Goal: Task Accomplishment & Management: Complete application form

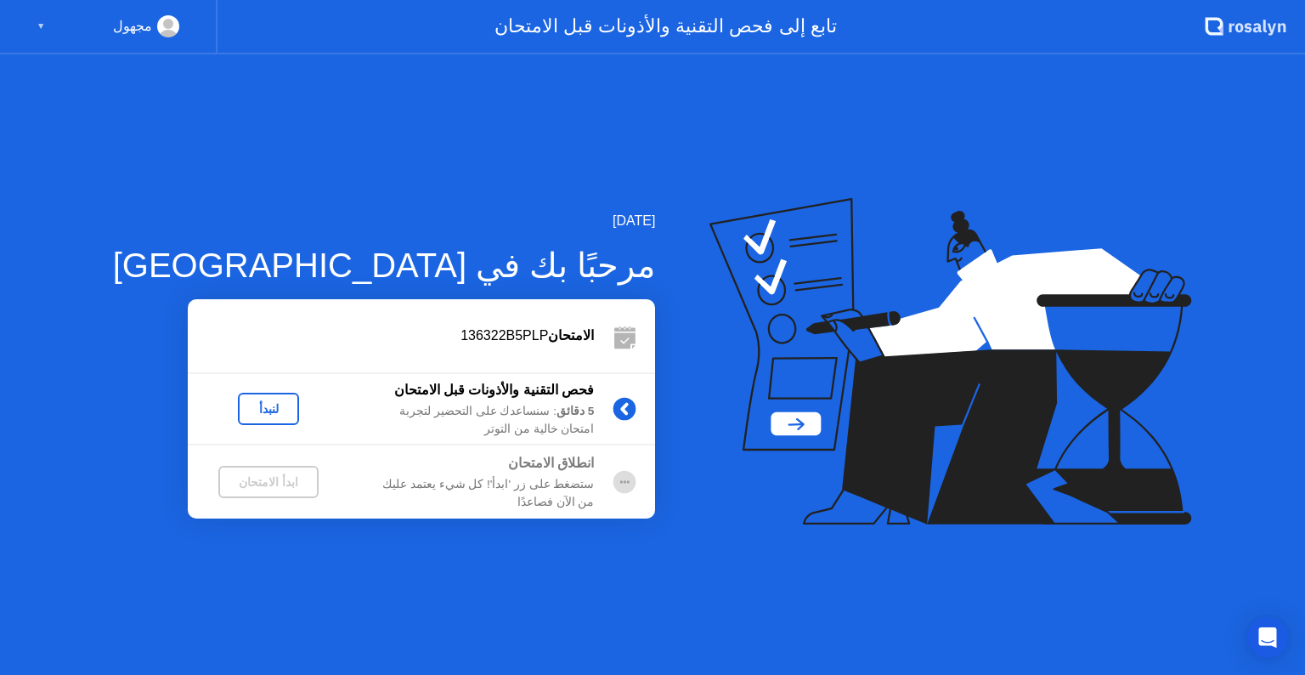
click at [245, 406] on div "لنبدأ" at bounding box center [269, 409] width 48 height 14
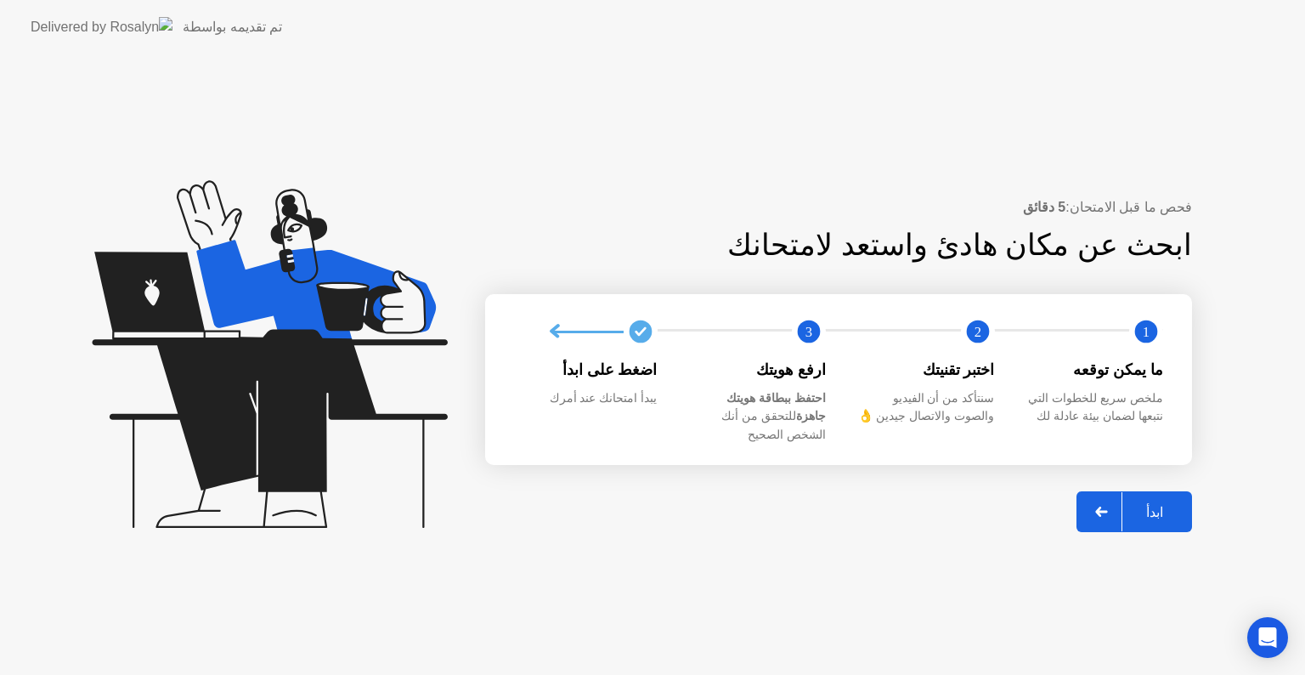
click at [1091, 500] on div at bounding box center [1102, 511] width 41 height 39
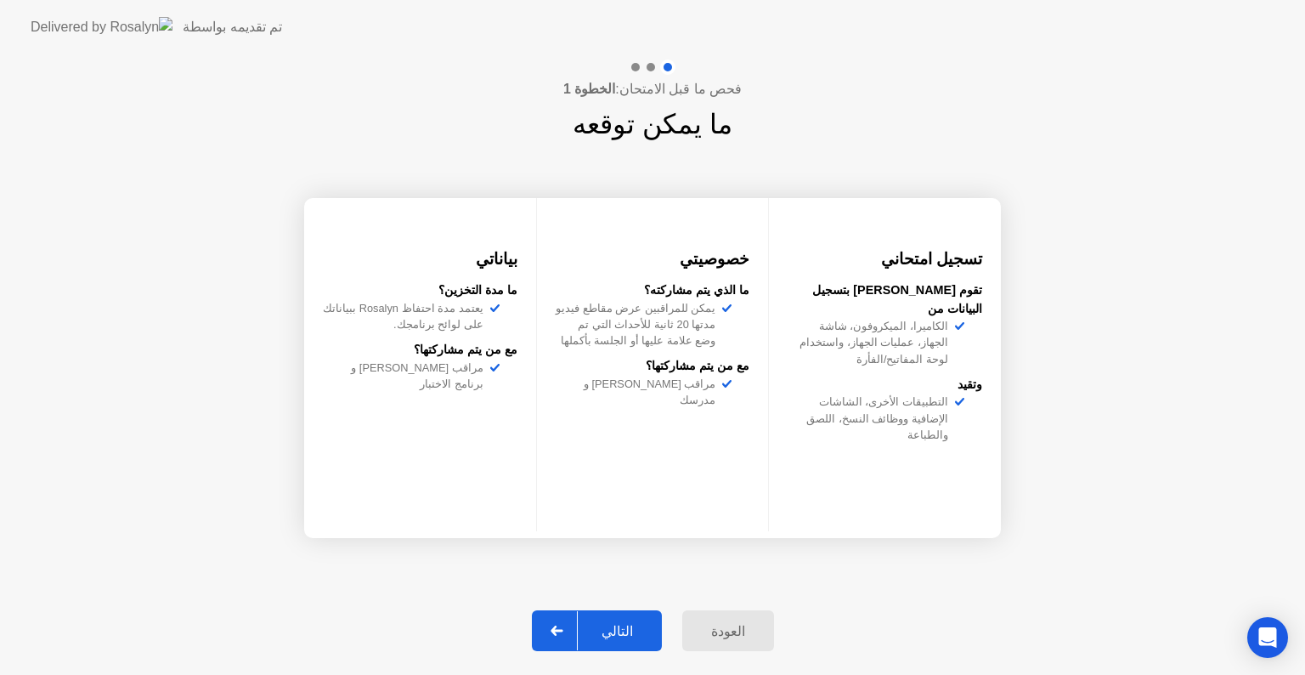
click at [632, 634] on div "التالي" at bounding box center [617, 631] width 79 height 16
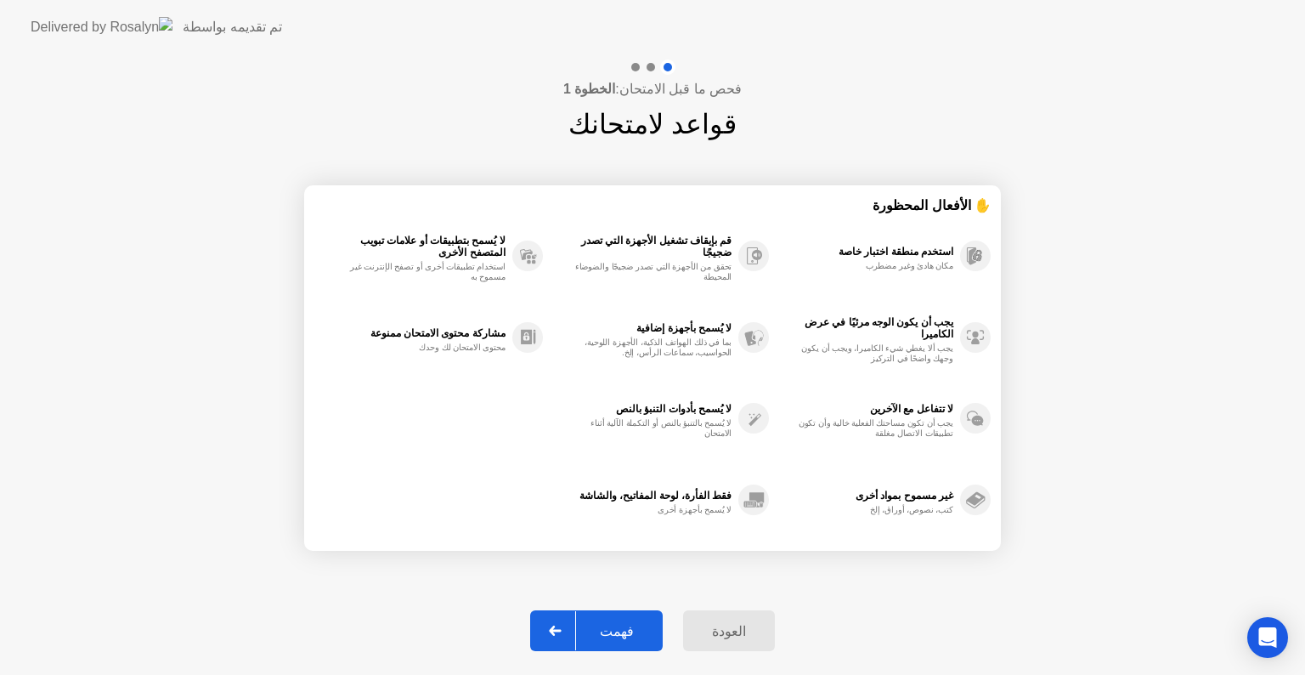
click at [632, 634] on div "فهمت" at bounding box center [617, 631] width 82 height 16
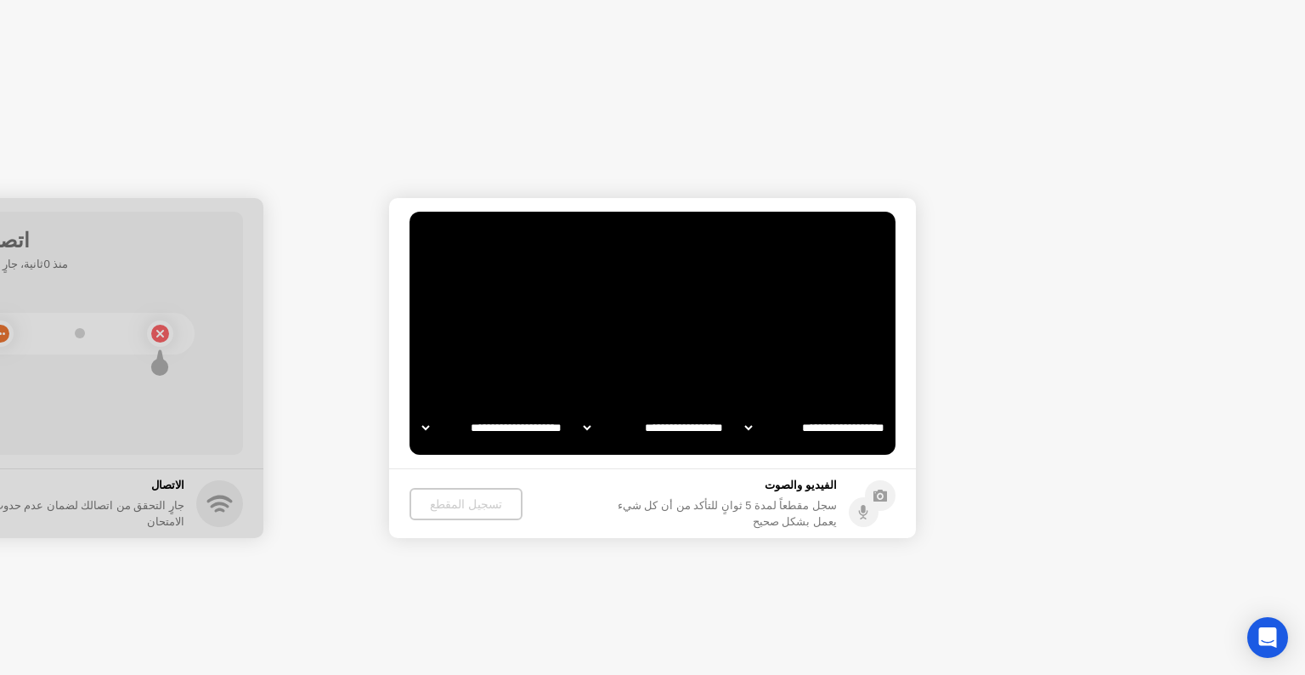
select select "**********"
select select "*******"
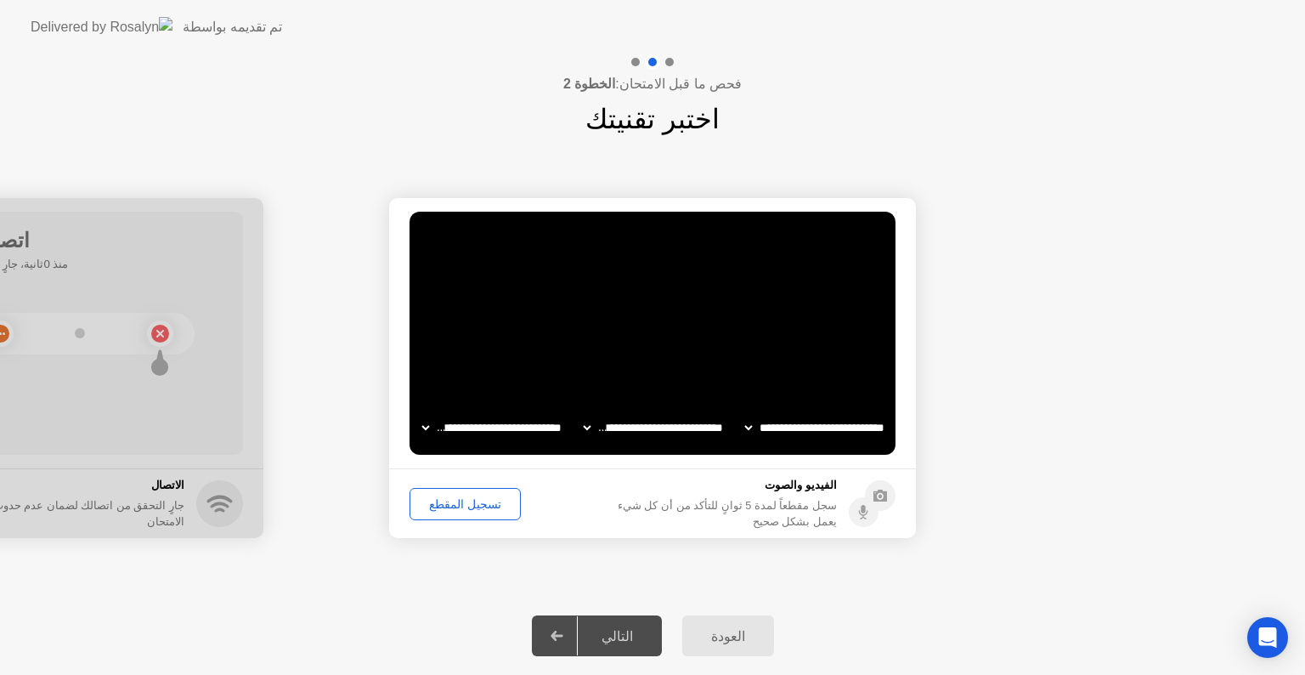
click at [621, 632] on div "التالي" at bounding box center [617, 636] width 79 height 16
click at [563, 635] on icon at bounding box center [557, 636] width 12 height 10
click at [475, 501] on div "تسجيل المقطع" at bounding box center [465, 504] width 99 height 14
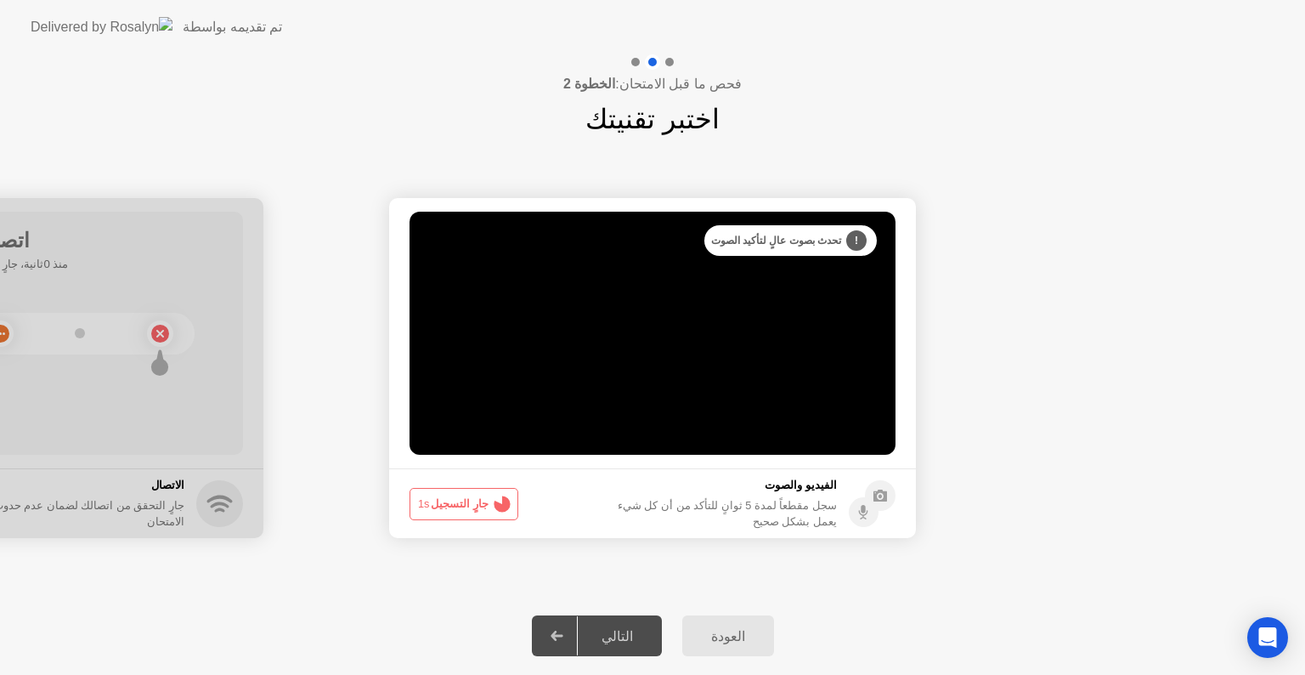
click at [475, 501] on button "جارٍ التسجيل 1s" at bounding box center [464, 504] width 109 height 32
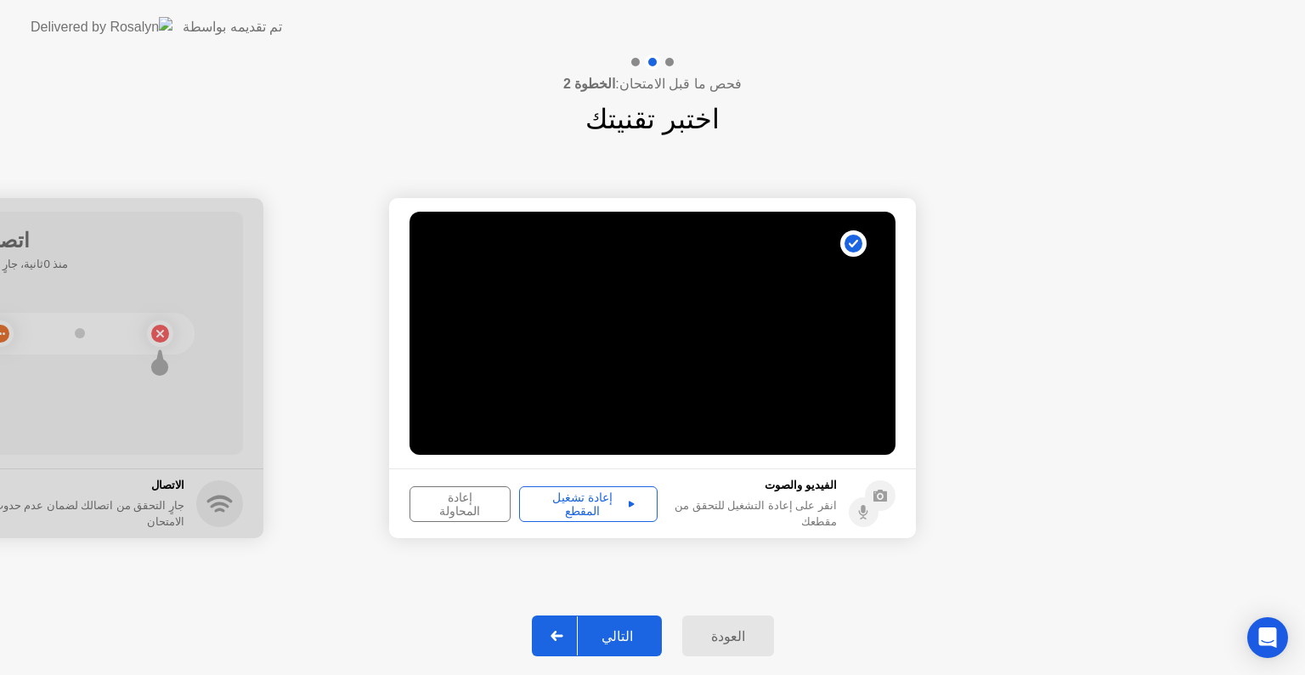
click at [574, 500] on div "إعادة تشغيل المقطع" at bounding box center [588, 503] width 127 height 27
click at [574, 638] on div at bounding box center [557, 635] width 41 height 39
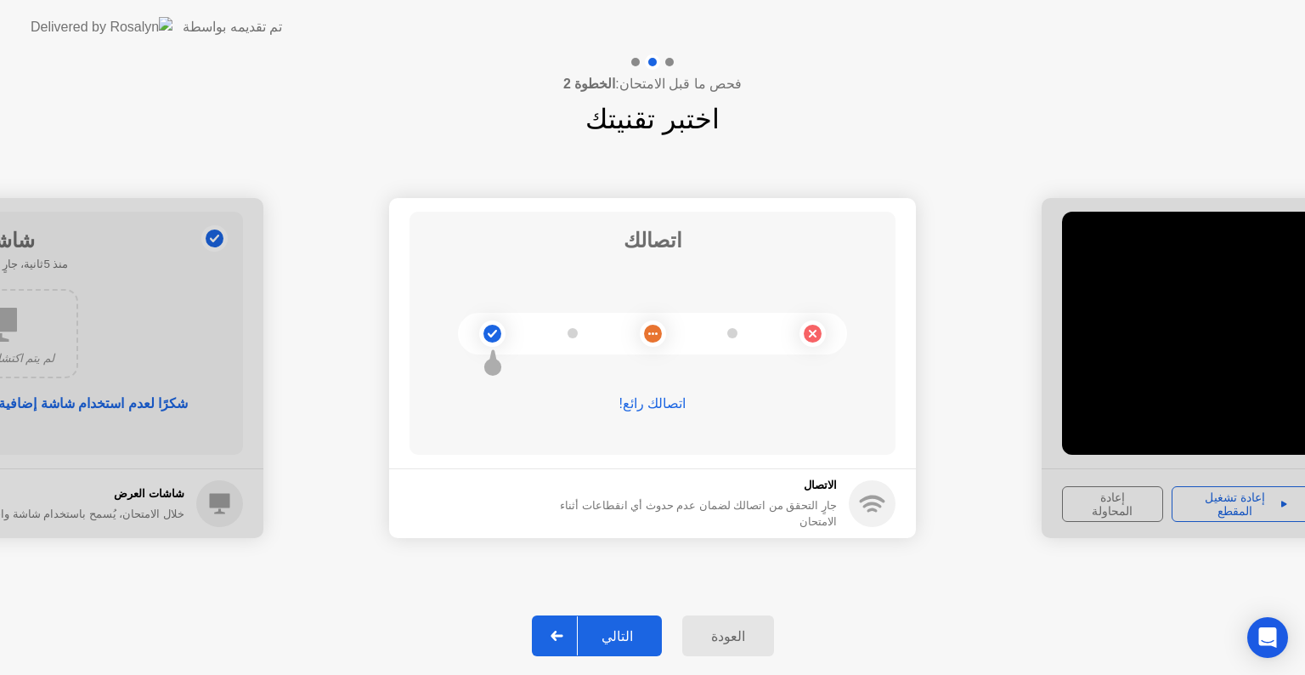
click at [563, 636] on icon at bounding box center [557, 636] width 12 height 10
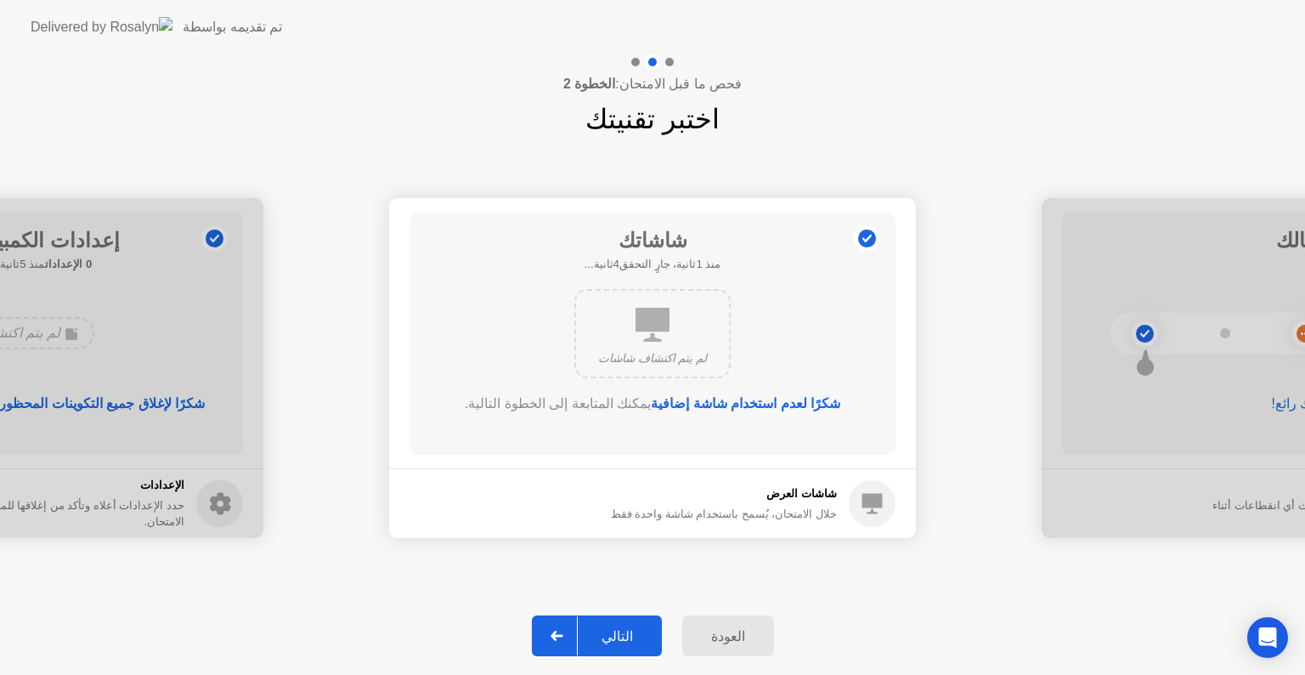
click at [621, 642] on div "التالي" at bounding box center [617, 636] width 79 height 16
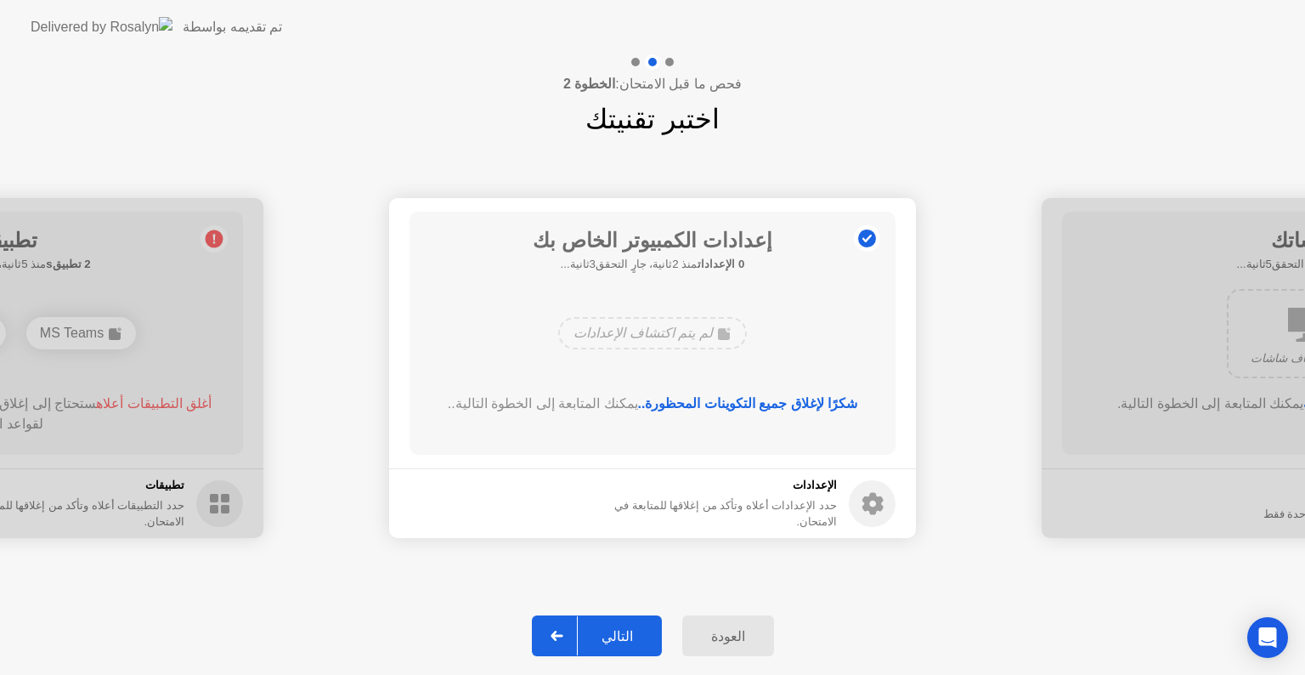
click at [620, 642] on div "التالي" at bounding box center [617, 636] width 79 height 16
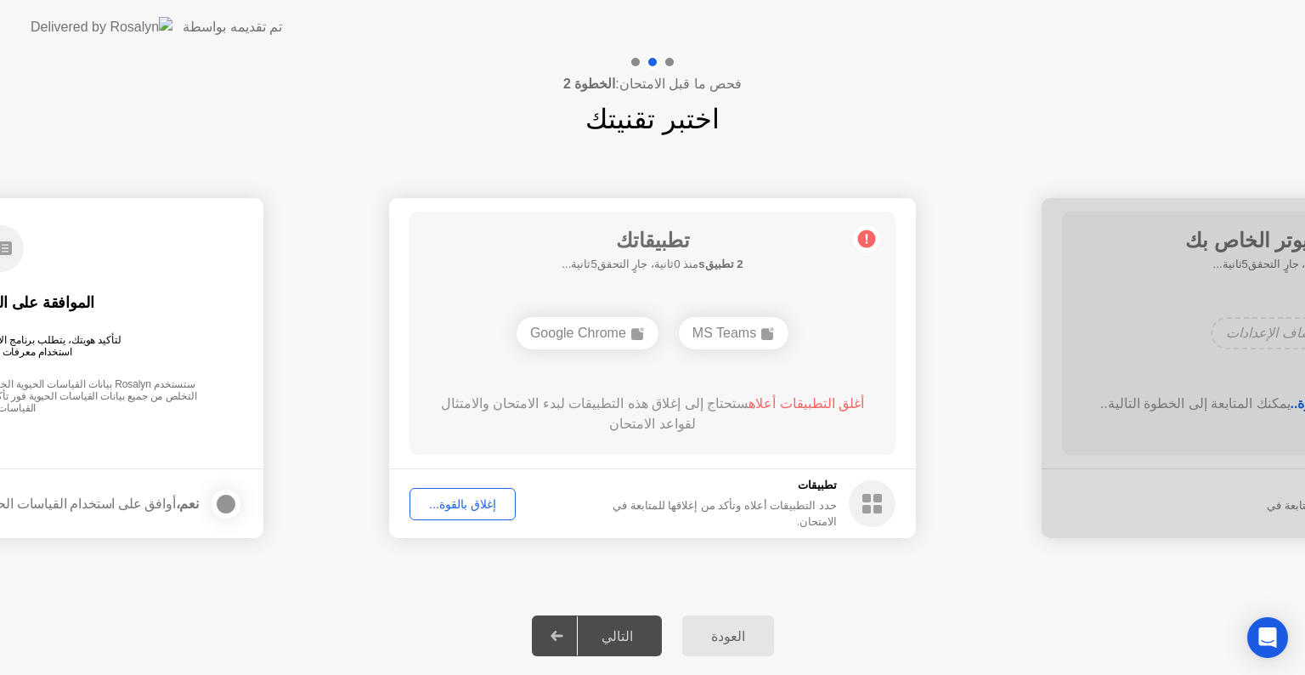
click at [620, 642] on div "التالي" at bounding box center [617, 636] width 79 height 16
click at [474, 510] on div "إغلاق بالقوة..." at bounding box center [463, 504] width 94 height 14
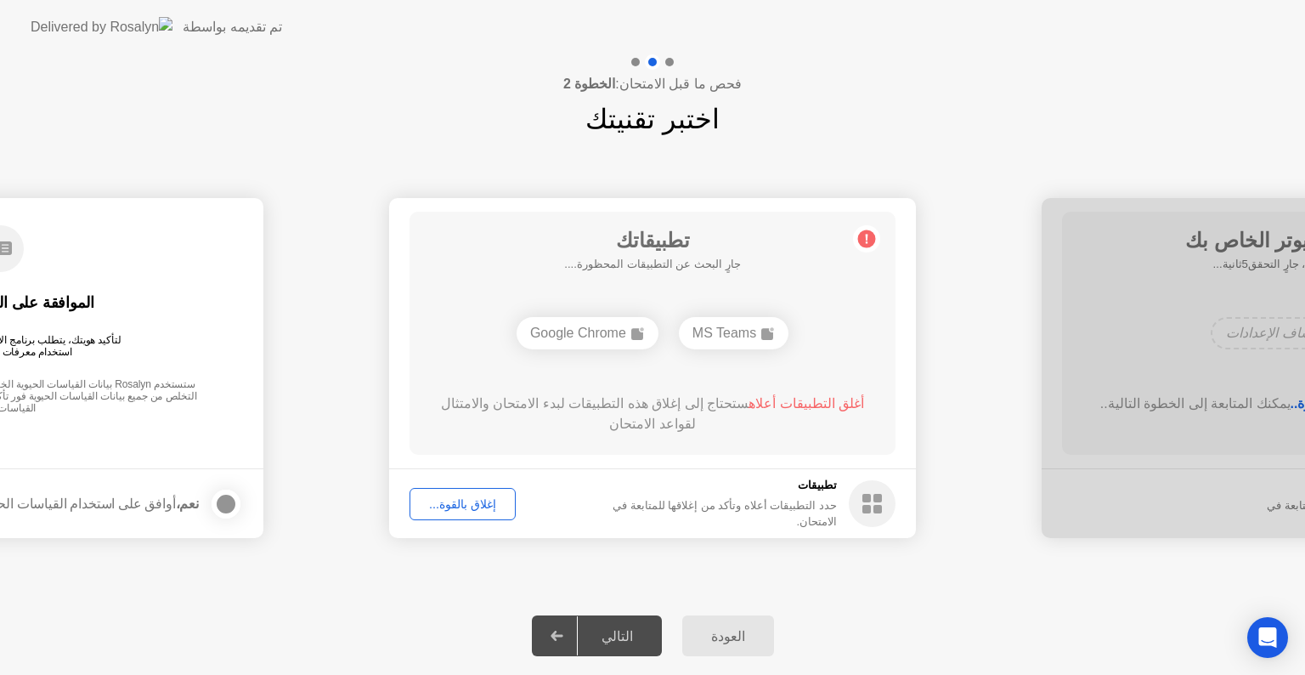
drag, startPoint x: 629, startPoint y: 629, endPoint x: 629, endPoint y: 649, distance: 20.4
click at [629, 649] on div "**********" at bounding box center [652, 364] width 1305 height 620
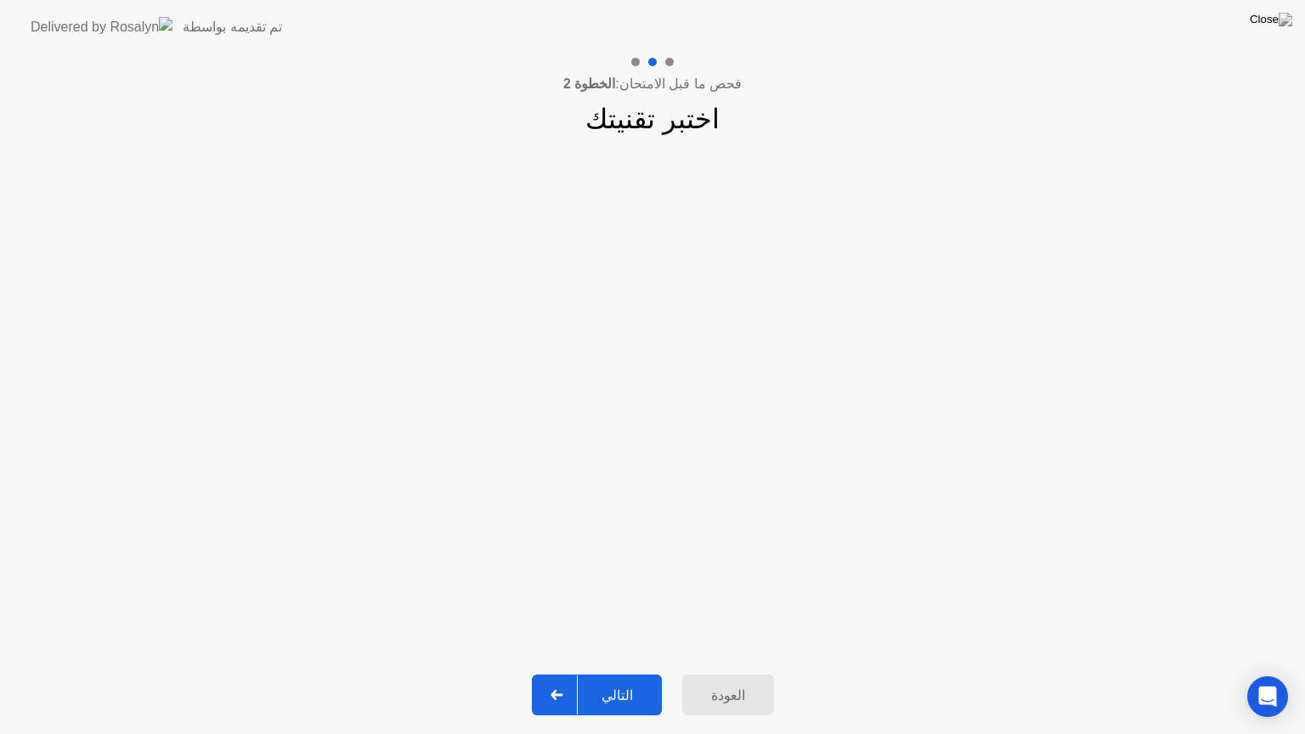
click at [625, 674] on div "التالي" at bounding box center [617, 696] width 79 height 16
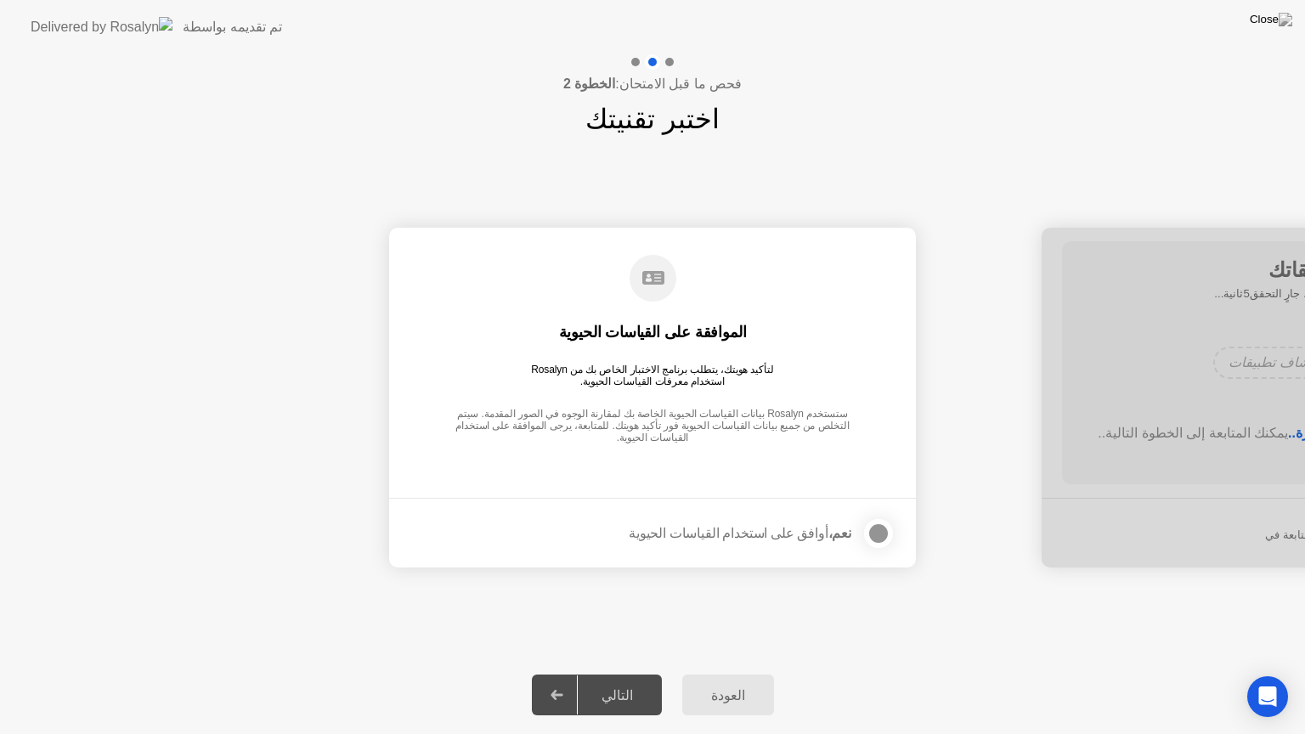
click at [564, 674] on div at bounding box center [557, 695] width 41 height 39
click at [829, 105] on div "فحص ما قبل الامتحان: الخطوة 2 اختبر تقنيتك" at bounding box center [652, 96] width 1305 height 85
click at [869, 536] on div at bounding box center [879, 534] width 20 height 20
click at [605, 674] on div "التالي" at bounding box center [617, 696] width 79 height 16
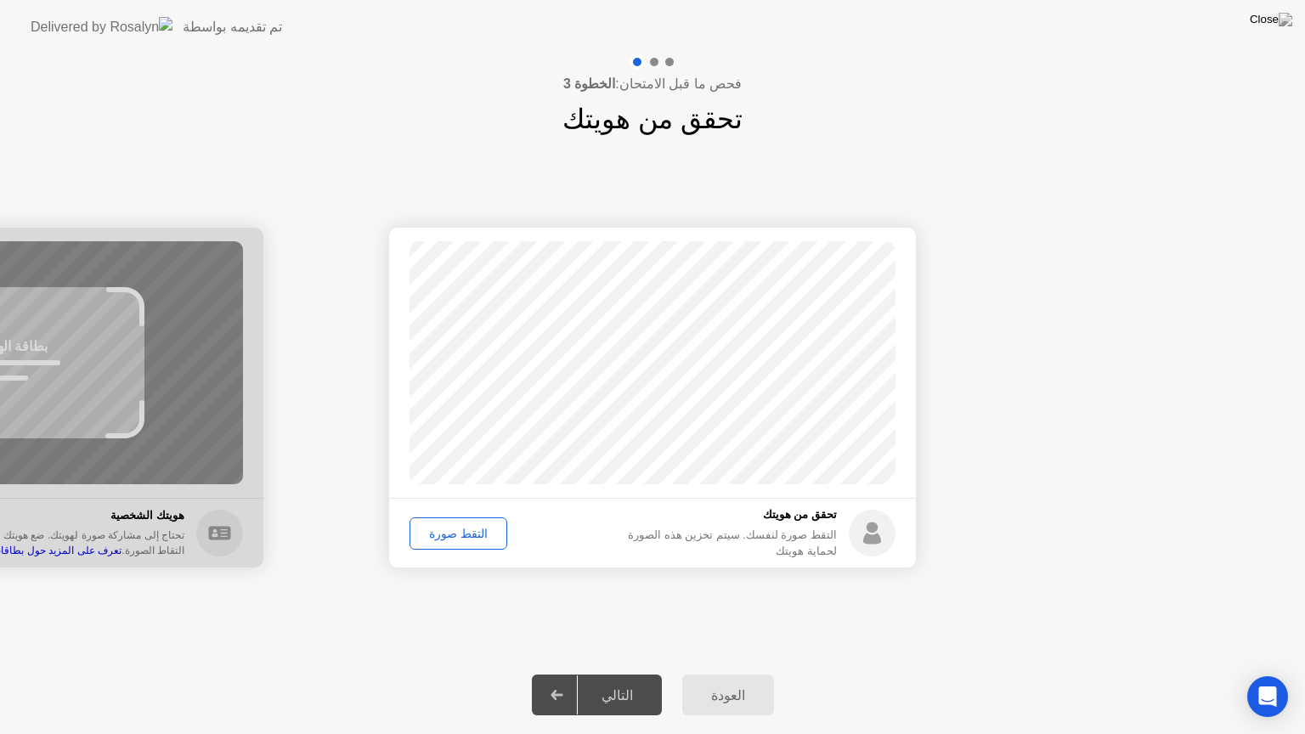
click at [563, 674] on icon at bounding box center [557, 695] width 13 height 10
click at [467, 535] on div "التقط صورة" at bounding box center [459, 534] width 86 height 14
click at [634, 674] on button "التالي" at bounding box center [597, 695] width 130 height 41
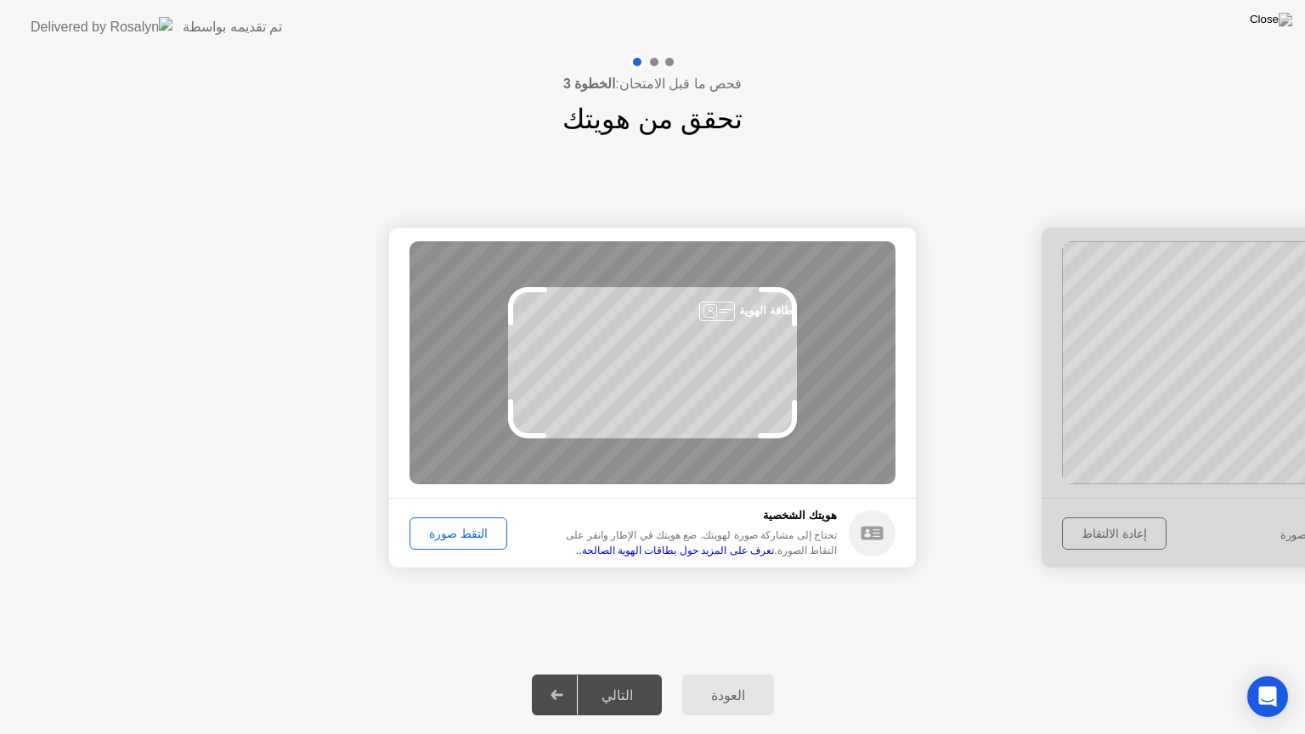
click at [1006, 642] on div "نجاح تم التقاط الصورة بشكل صحيح تحقق من هويتك التقط صورة لنفسك. سيتم تخزين هذه …" at bounding box center [652, 397] width 1305 height 517
click at [467, 539] on div "التقط صورة" at bounding box center [459, 534] width 86 height 14
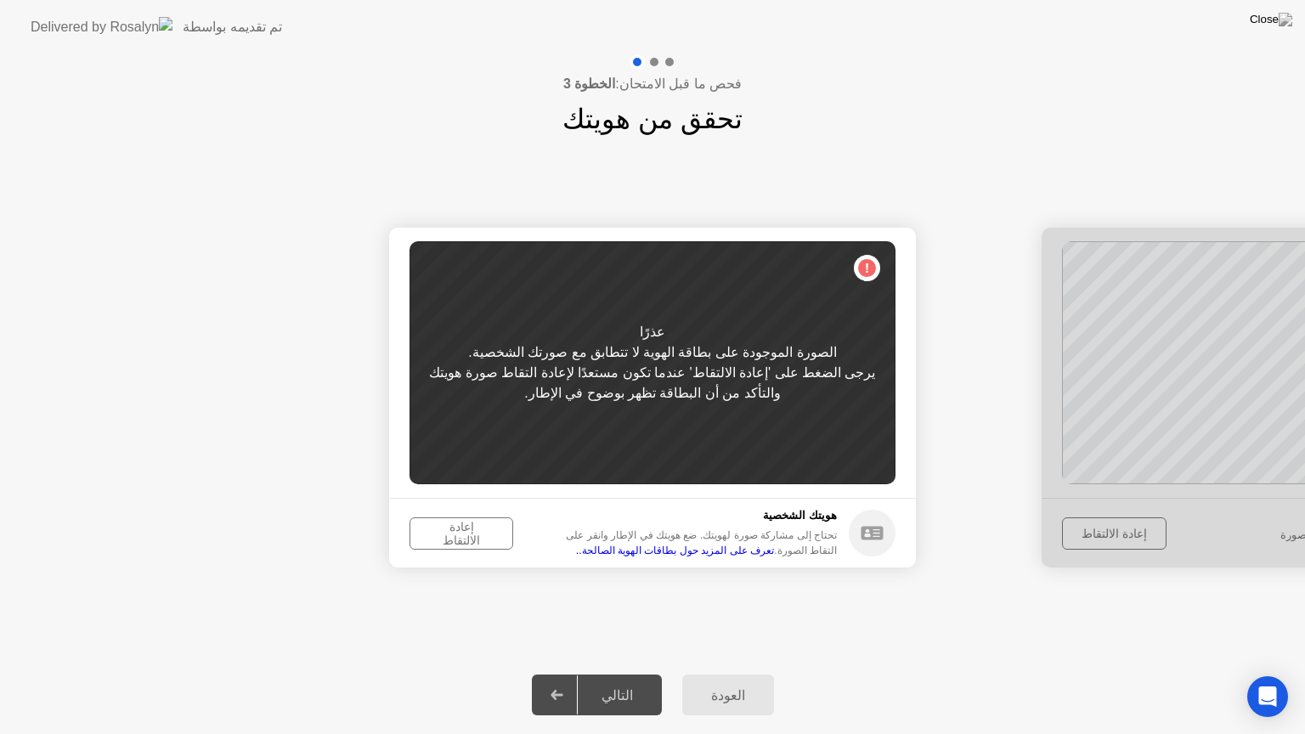
click at [475, 539] on div "إعادة الالتقاط" at bounding box center [462, 533] width 92 height 27
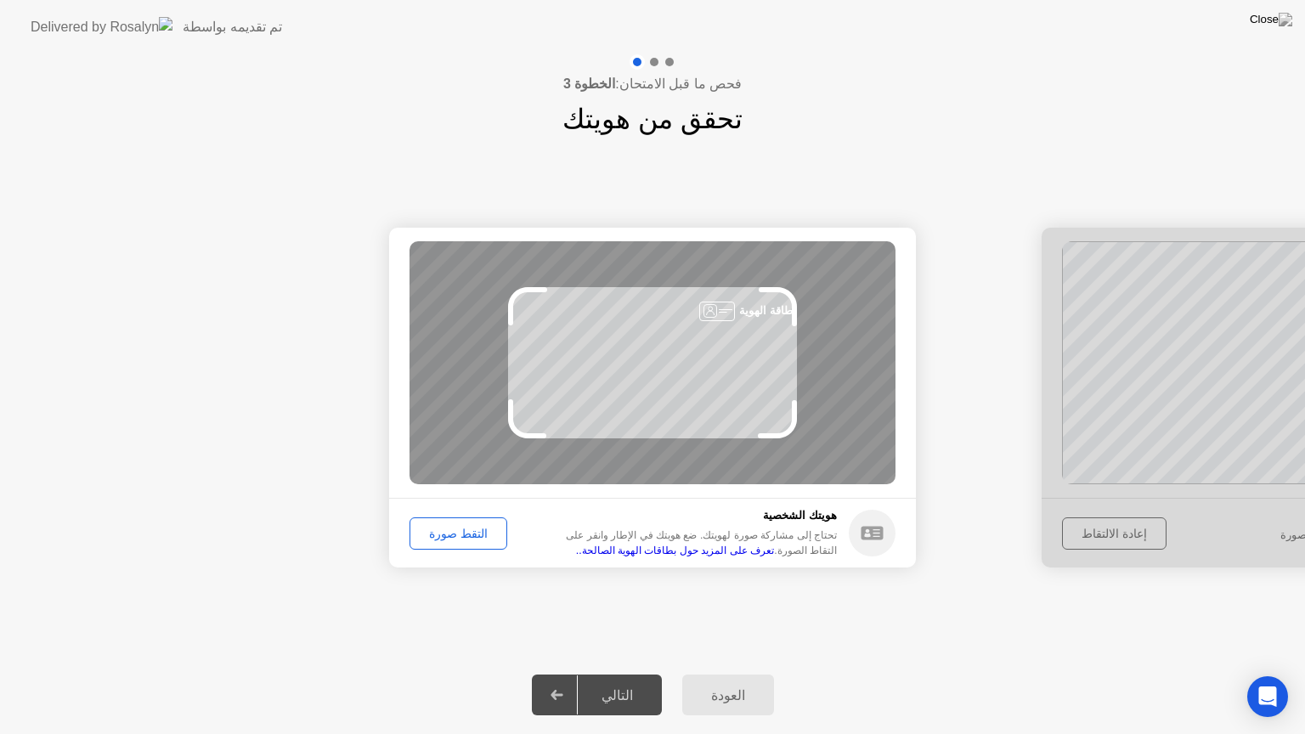
click at [473, 530] on div "التقط صورة" at bounding box center [459, 534] width 86 height 14
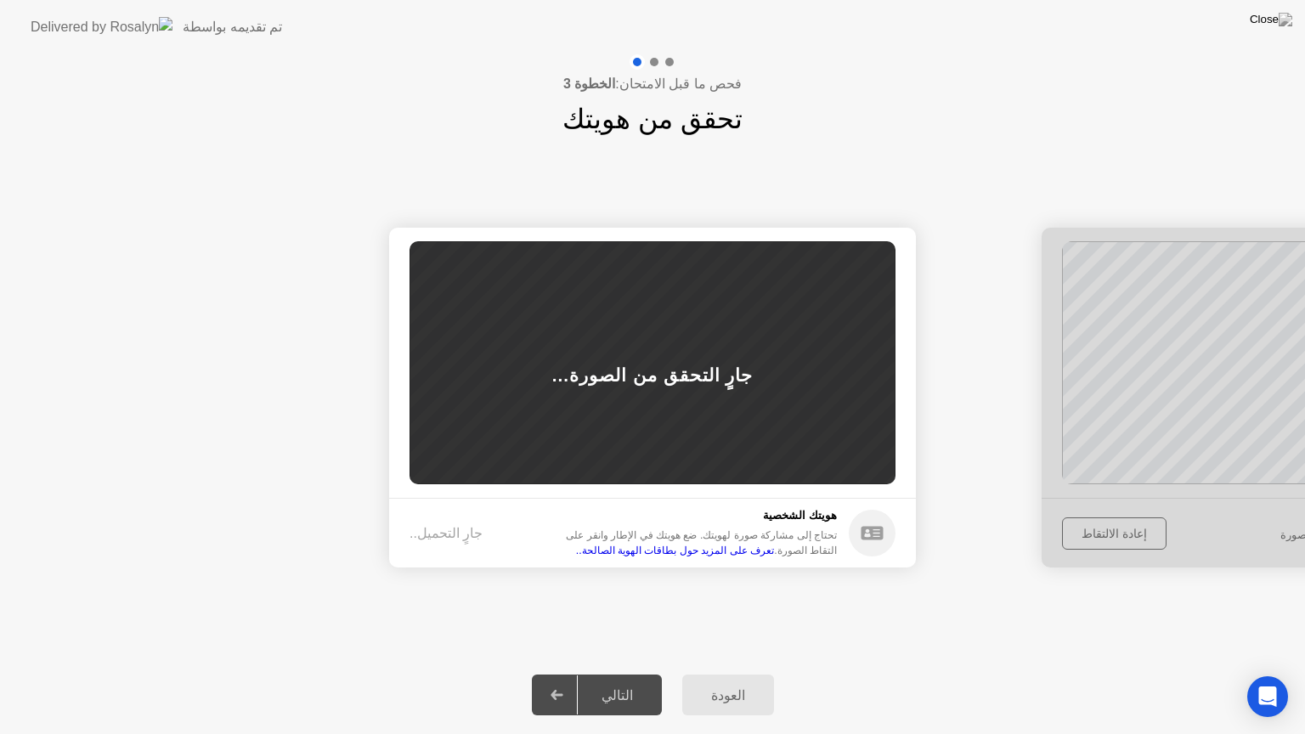
click at [1129, 530] on div at bounding box center [1305, 398] width 527 height 340
click at [705, 674] on div "العودة" at bounding box center [729, 696] width 82 height 16
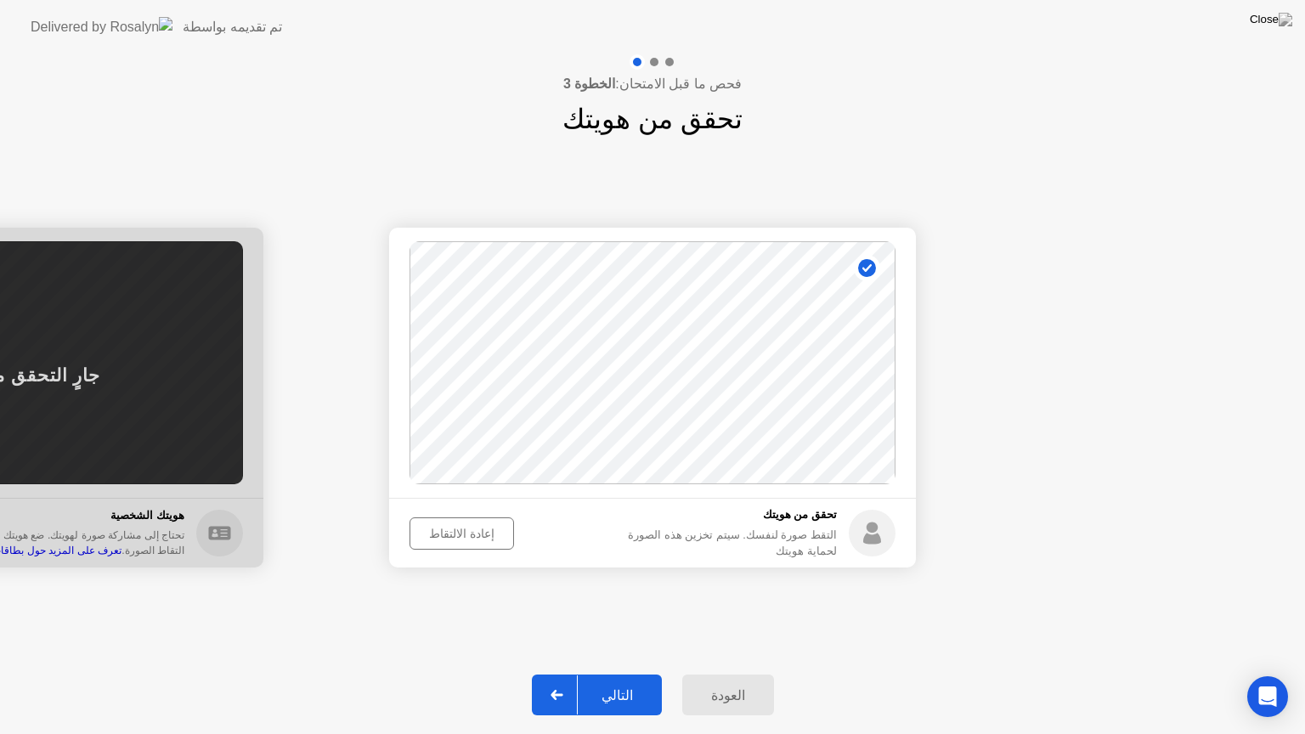
click at [469, 532] on div "إعادة الالتقاط" at bounding box center [462, 534] width 93 height 14
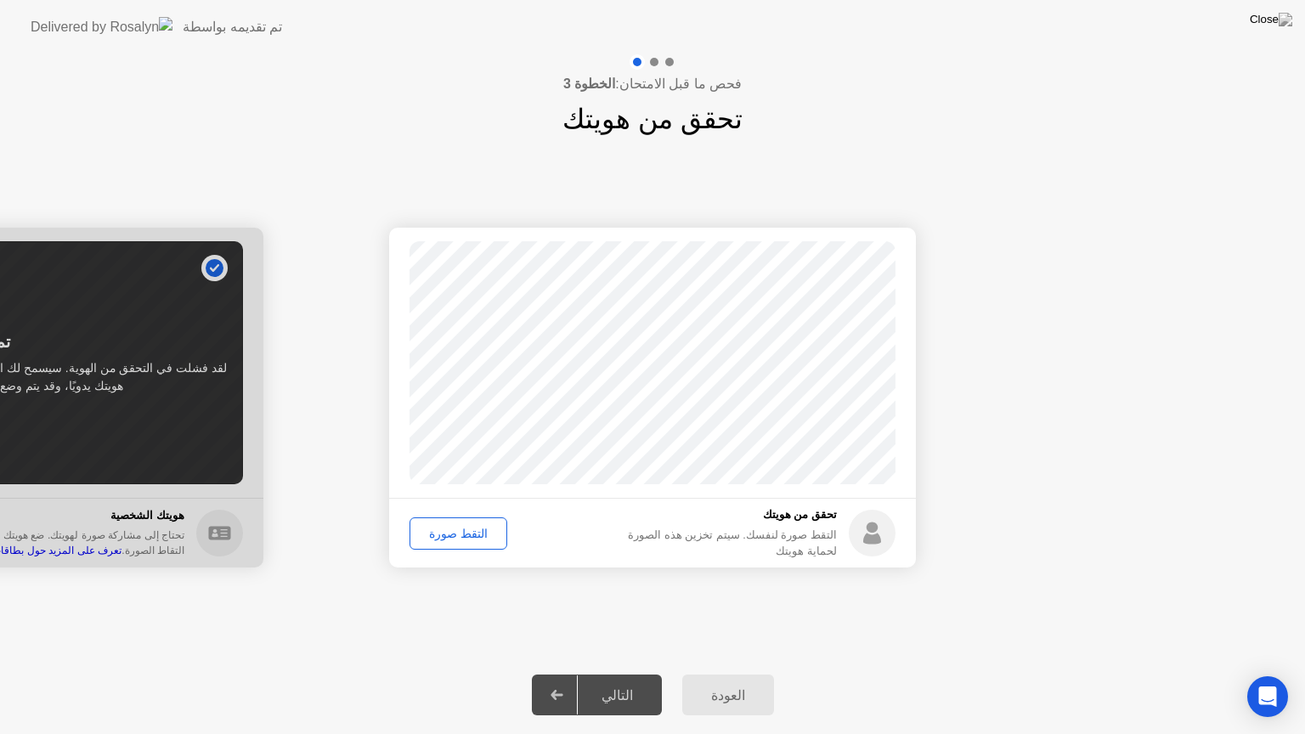
click at [575, 674] on div at bounding box center [557, 695] width 41 height 39
click at [446, 534] on div "التقط صورة" at bounding box center [459, 534] width 86 height 14
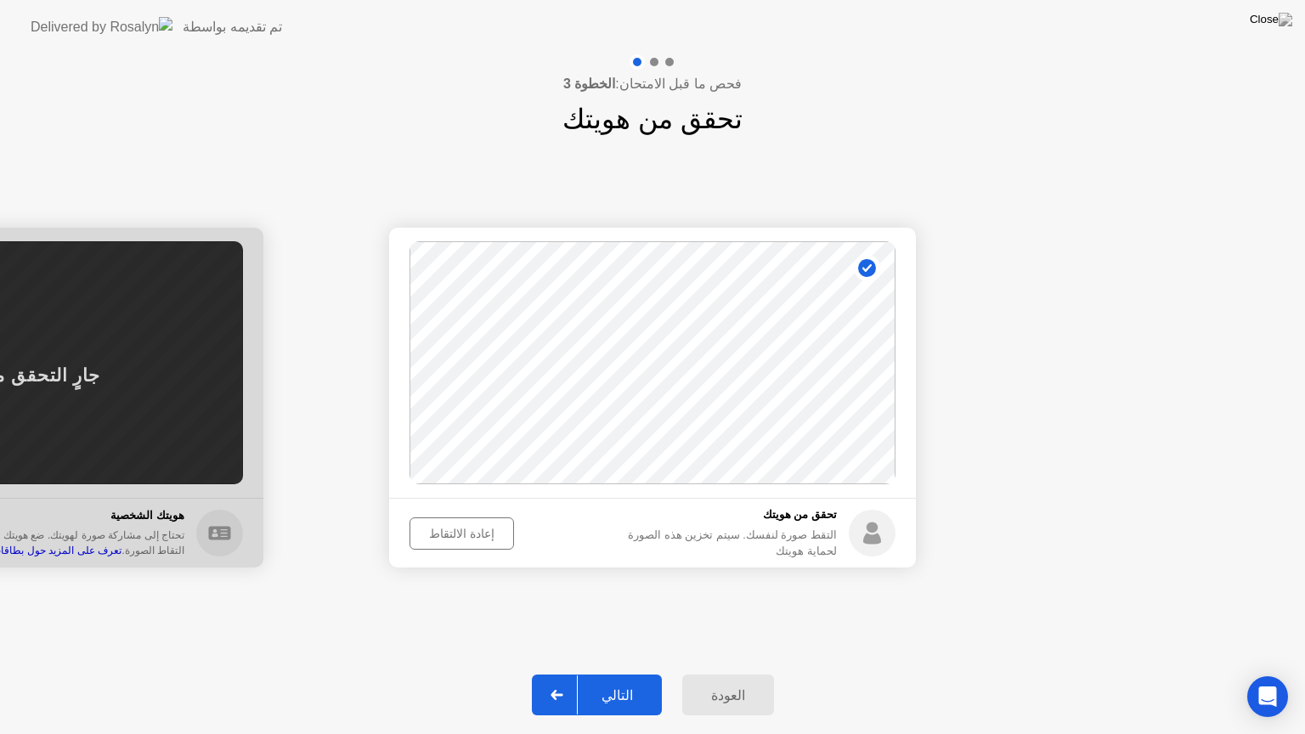
click at [618, 674] on div "التالي" at bounding box center [617, 696] width 79 height 16
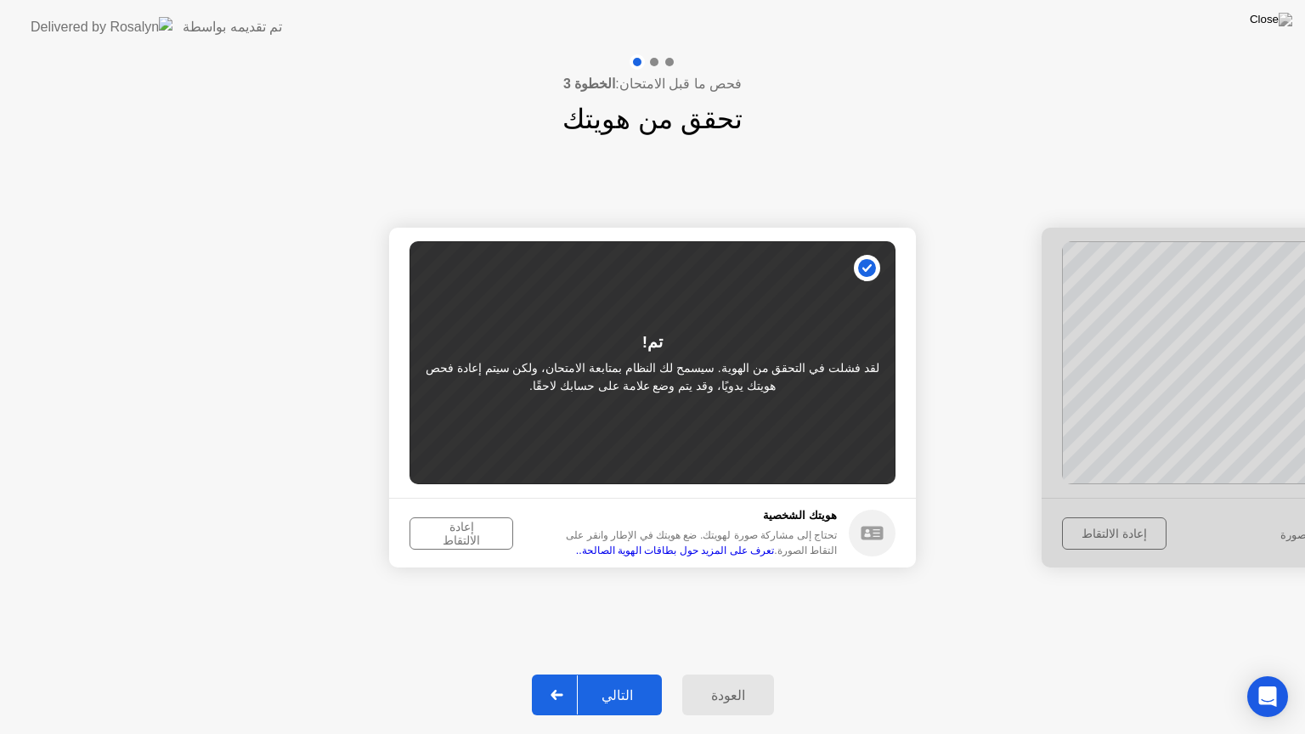
click at [473, 527] on div "إعادة الالتقاط" at bounding box center [462, 533] width 92 height 27
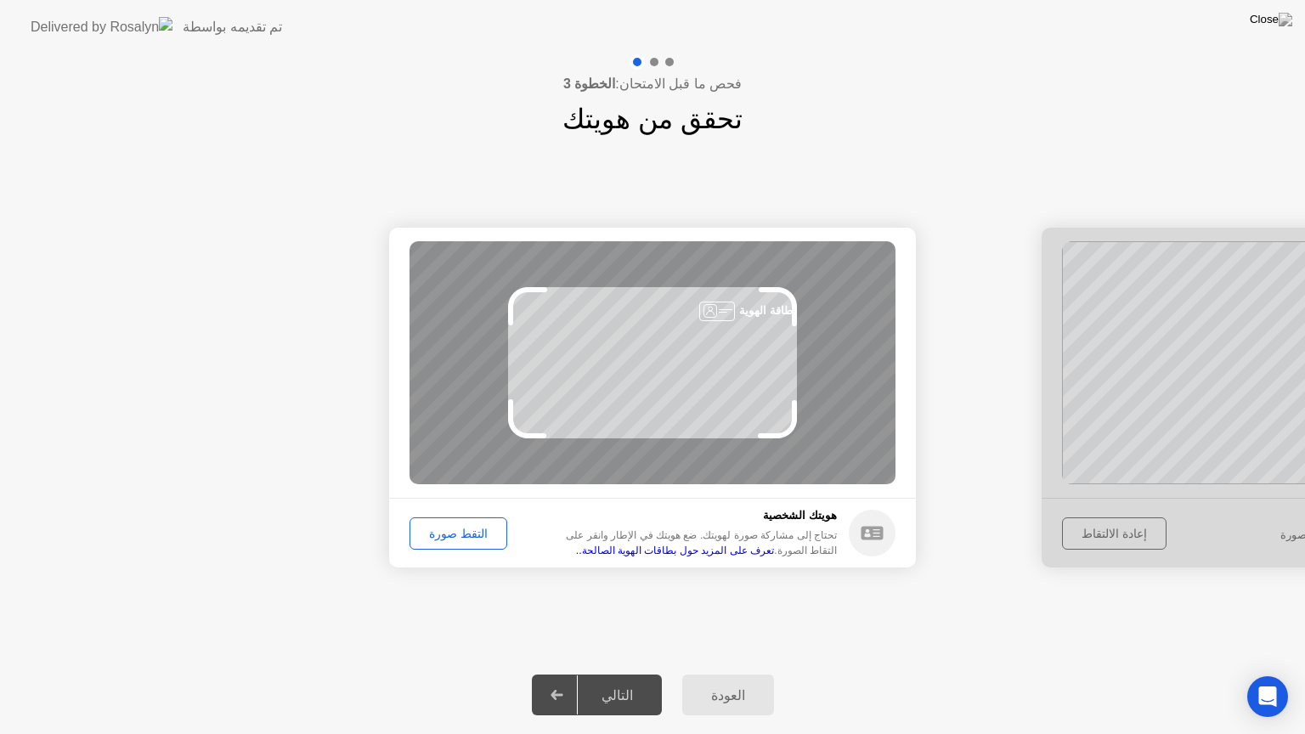
click at [483, 542] on button "التقط صورة" at bounding box center [459, 534] width 98 height 32
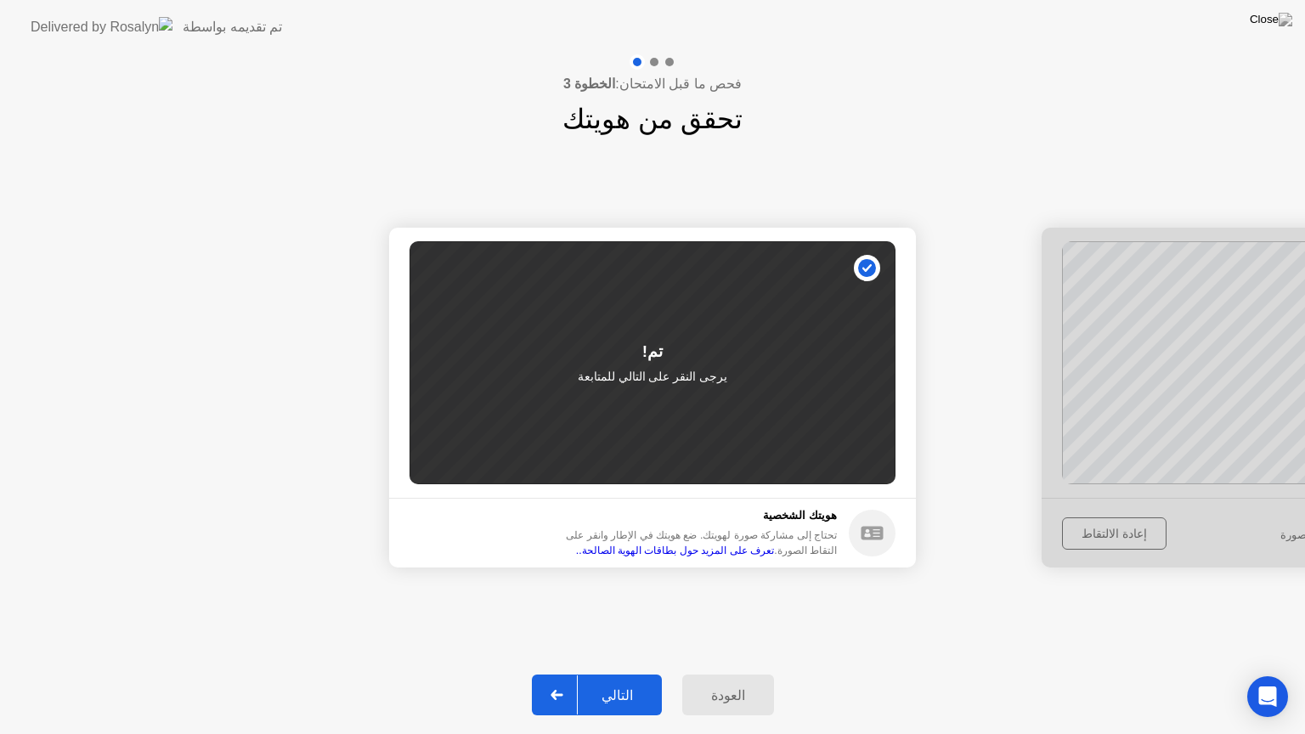
click at [629, 674] on div "التالي" at bounding box center [617, 696] width 79 height 16
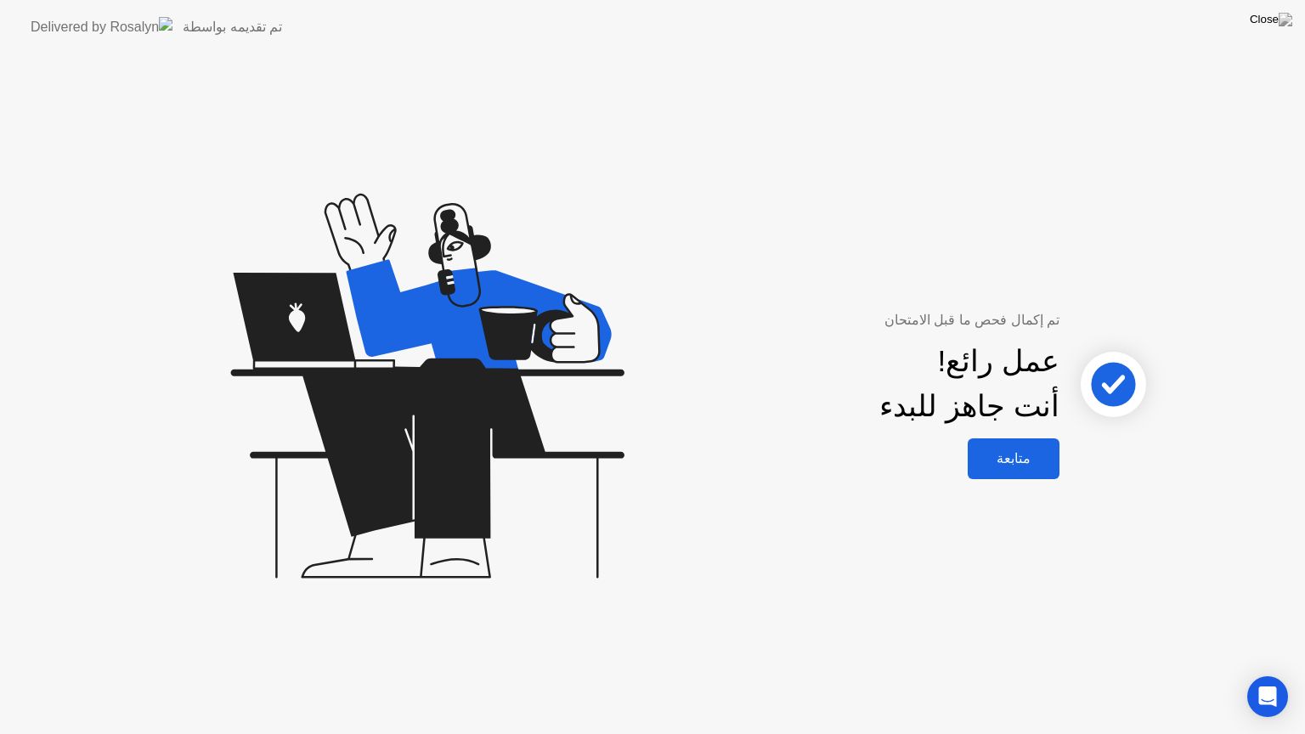
click at [1027, 462] on div "متابعة" at bounding box center [1014, 458] width 82 height 16
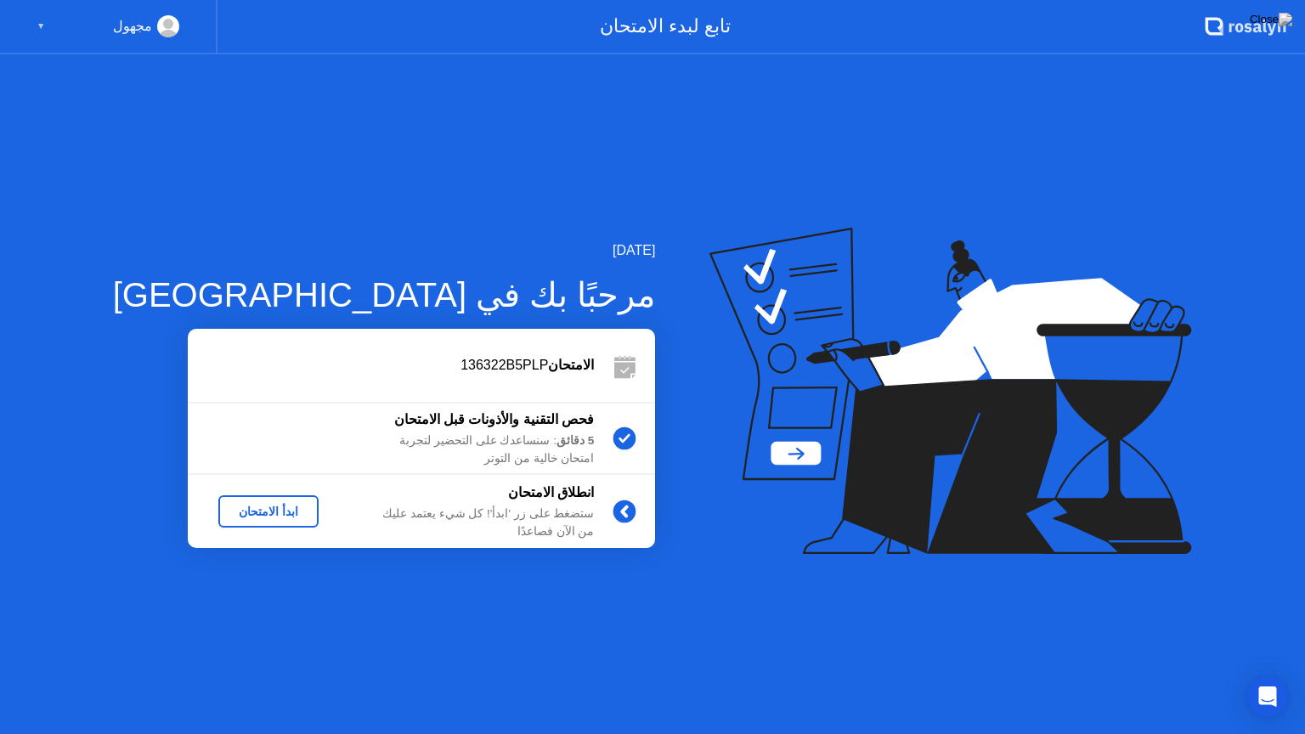
click at [261, 515] on div "ابدأ الامتحان" at bounding box center [268, 512] width 87 height 14
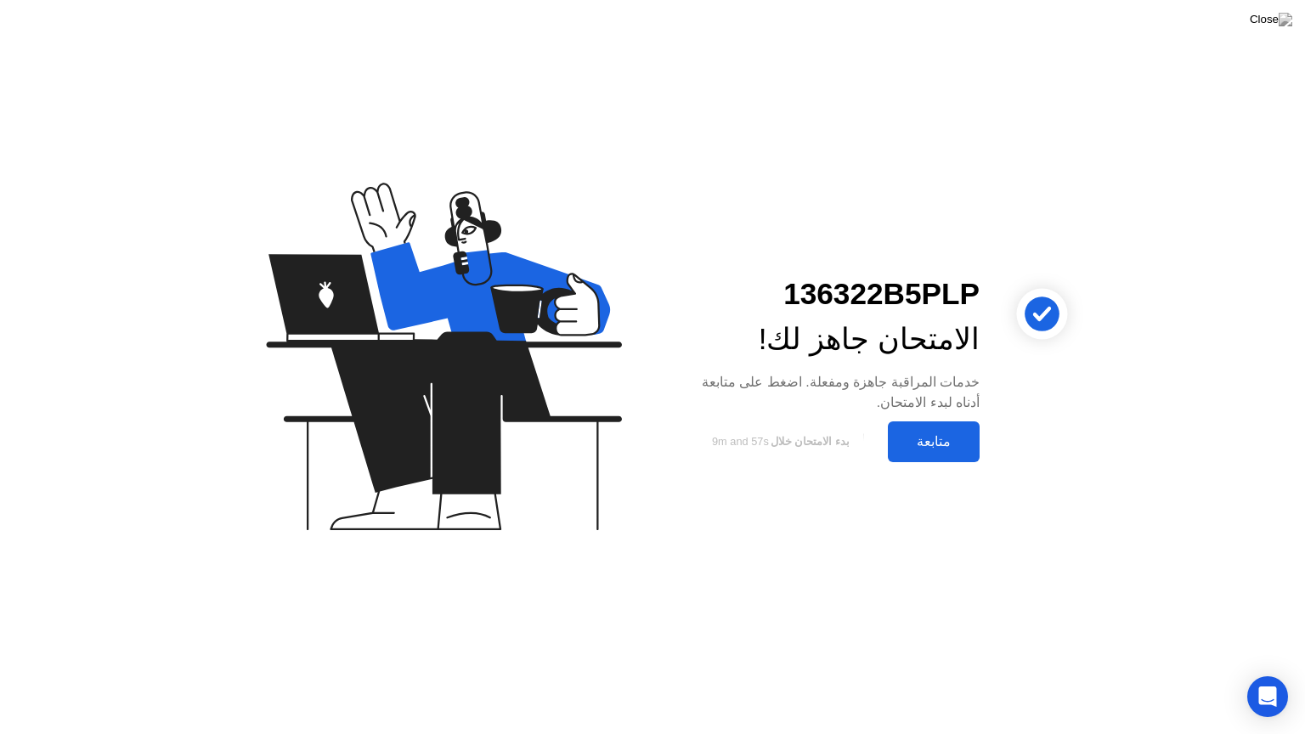
click at [938, 433] on div "متابعة" at bounding box center [934, 441] width 82 height 16
